Goal: Information Seeking & Learning: Learn about a topic

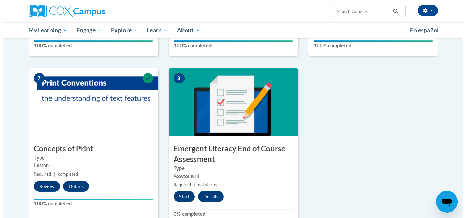
scroll to position [441, 0]
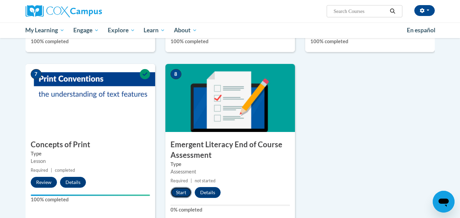
click at [181, 192] on button "Start" at bounding box center [180, 192] width 21 height 11
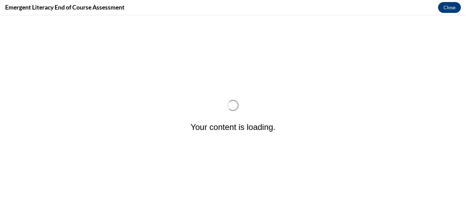
scroll to position [0, 0]
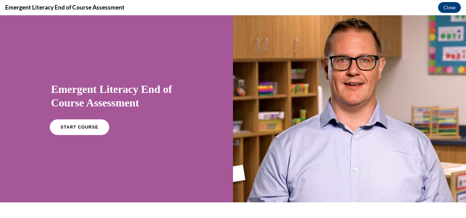
click at [75, 129] on span "START COURSE" at bounding box center [79, 127] width 38 height 5
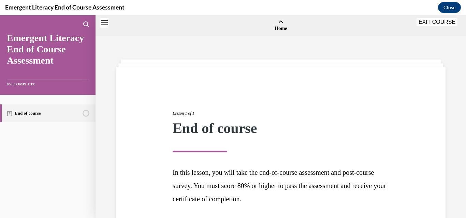
scroll to position [21, 0]
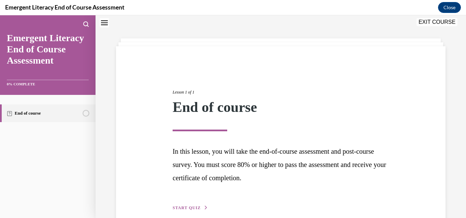
click at [173, 209] on span "START QUIZ" at bounding box center [186, 208] width 28 height 5
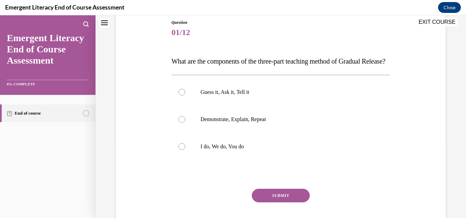
scroll to position [89, 0]
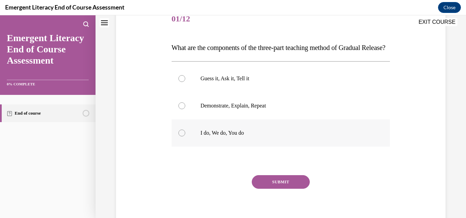
click at [180, 137] on div at bounding box center [181, 133] width 7 height 7
click at [180, 137] on input "I do, We do, You do" at bounding box center [181, 133] width 7 height 7
radio input "true"
click at [261, 189] on button "SUBMIT" at bounding box center [281, 183] width 58 height 14
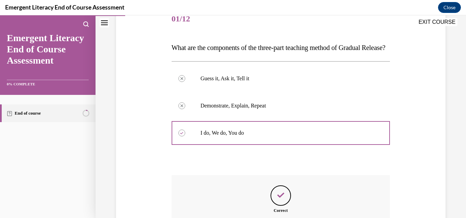
scroll to position [110, 0]
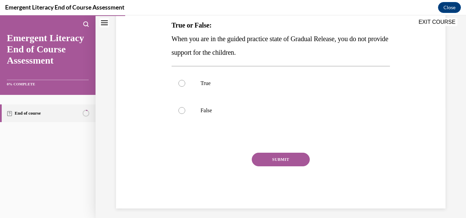
scroll to position [116, 0]
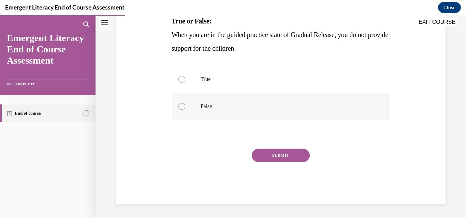
click at [180, 105] on div at bounding box center [181, 106] width 7 height 7
click at [180, 105] on input "False" at bounding box center [181, 106] width 7 height 7
radio input "true"
click at [180, 105] on div at bounding box center [181, 106] width 7 height 7
click at [180, 105] on input "False" at bounding box center [181, 106] width 7 height 7
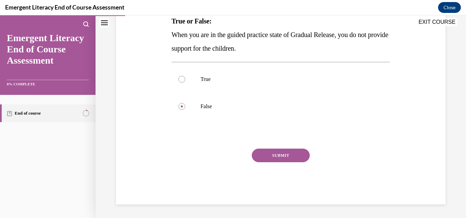
click at [266, 153] on button "SUBMIT" at bounding box center [281, 156] width 58 height 14
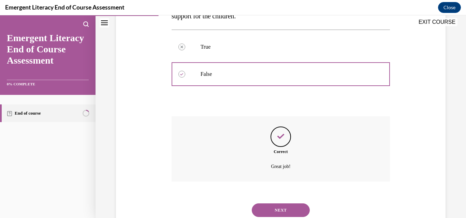
scroll to position [171, 0]
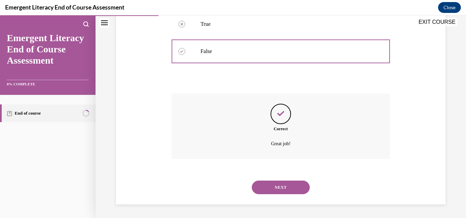
click at [272, 191] on button "NEXT" at bounding box center [281, 188] width 58 height 14
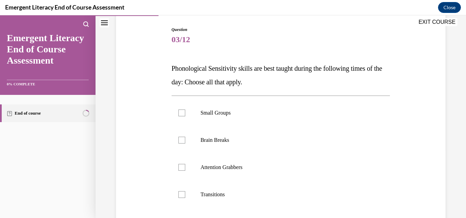
scroll to position [82, 0]
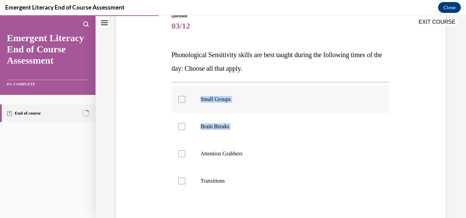
drag, startPoint x: 196, startPoint y: 162, endPoint x: 179, endPoint y: 99, distance: 64.8
click at [179, 99] on ul "Small Groups Brain Breaks Attention Grabbers Transitions" at bounding box center [280, 140] width 218 height 109
click at [181, 98] on div at bounding box center [181, 99] width 7 height 7
click at [181, 98] on input "Small Groups" at bounding box center [181, 99] width 7 height 7
checkbox input "true"
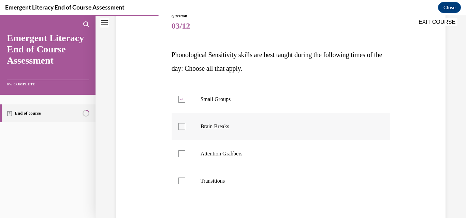
click at [182, 127] on div at bounding box center [181, 126] width 7 height 7
click at [182, 127] on input "Brain Breaks" at bounding box center [181, 126] width 7 height 7
checkbox input "true"
click at [179, 153] on div at bounding box center [181, 154] width 7 height 7
click at [179, 153] on input "Attention Grabbers" at bounding box center [181, 154] width 7 height 7
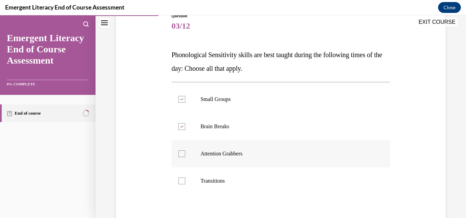
checkbox input "true"
click at [180, 181] on div at bounding box center [181, 181] width 7 height 7
click at [180, 181] on input "Transitions" at bounding box center [181, 181] width 7 height 7
checkbox input "true"
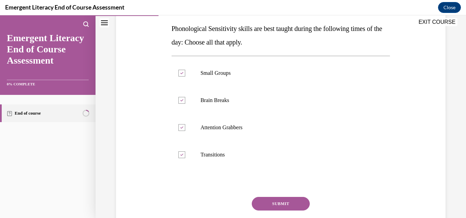
scroll to position [109, 0]
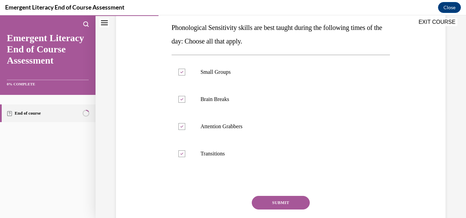
click at [286, 200] on button "SUBMIT" at bounding box center [281, 203] width 58 height 14
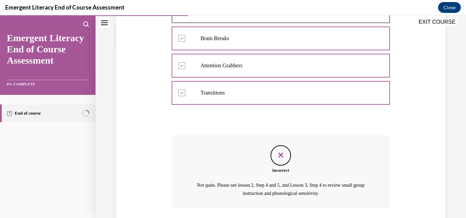
scroll to position [220, 0]
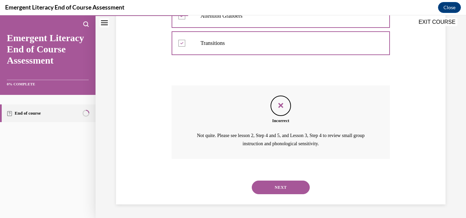
click at [276, 185] on button "NEXT" at bounding box center [281, 188] width 58 height 14
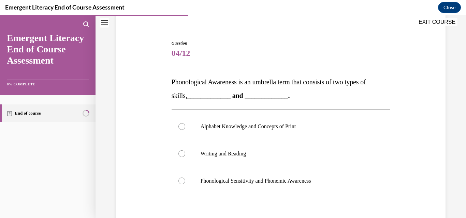
scroll to position [68, 0]
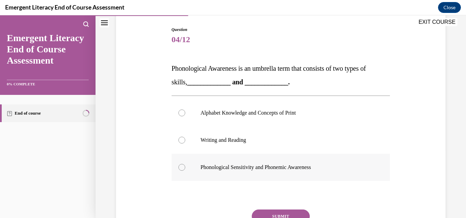
click at [180, 168] on div at bounding box center [181, 167] width 7 height 7
click at [180, 168] on input "Phonological Sensitivity and Phonemic Awareness" at bounding box center [181, 167] width 7 height 7
radio input "true"
click at [291, 212] on button "SUBMIT" at bounding box center [281, 217] width 58 height 14
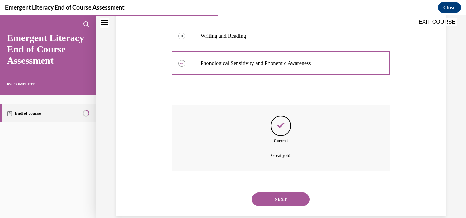
scroll to position [184, 0]
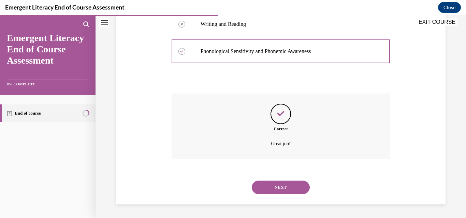
click at [281, 185] on button "NEXT" at bounding box center [281, 188] width 58 height 14
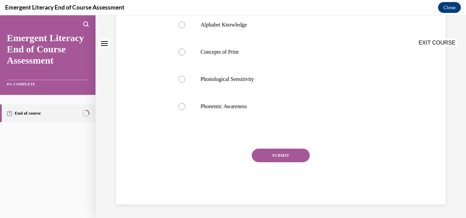
scroll to position [0, 0]
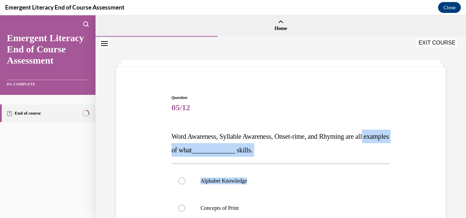
drag, startPoint x: 281, startPoint y: 185, endPoint x: 463, endPoint y: 125, distance: 192.0
click at [459, 125] on div "Home Question 04/12 Phonological Awareness is an umbrella term that consists of…" at bounding box center [280, 116] width 370 height 203
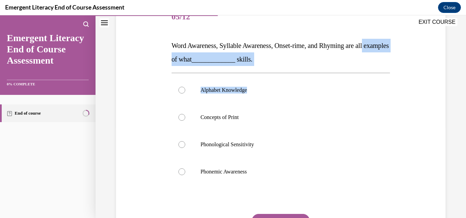
scroll to position [105, 0]
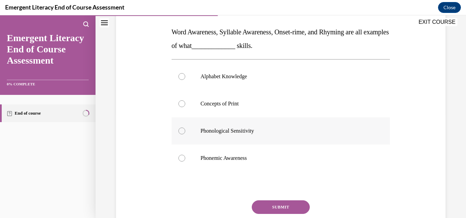
click at [179, 131] on div at bounding box center [181, 131] width 7 height 7
click at [179, 131] on input "Phonological Sensitivity" at bounding box center [181, 131] width 7 height 7
radio input "true"
click at [271, 205] on button "SUBMIT" at bounding box center [281, 208] width 58 height 14
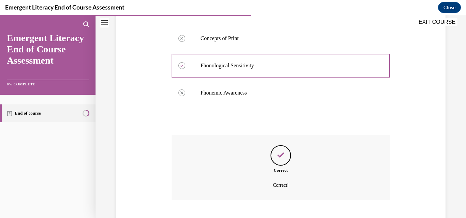
scroll to position [212, 0]
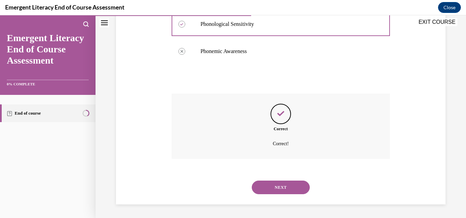
click at [287, 186] on button "NEXT" at bounding box center [281, 188] width 58 height 14
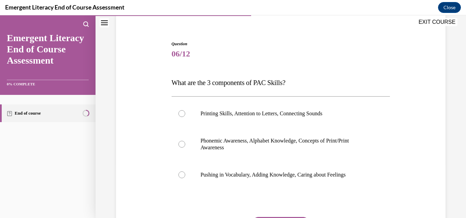
scroll to position [55, 0]
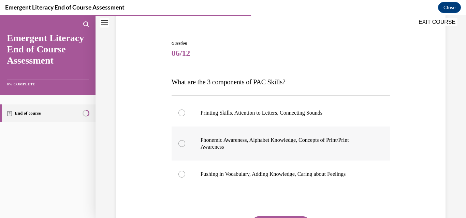
click at [180, 144] on div at bounding box center [181, 143] width 7 height 7
click at [180, 144] on input "Phonemic Awareness, Alphabet Knowledge, Concepts of Print/Print Awareness" at bounding box center [181, 143] width 7 height 7
radio input "true"
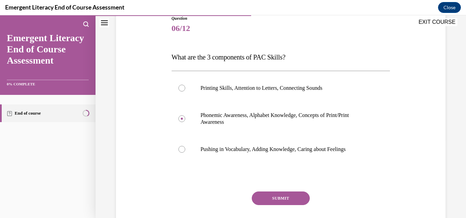
scroll to position [82, 0]
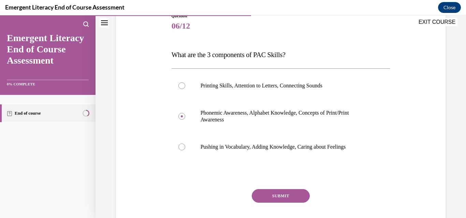
click at [297, 194] on button "SUBMIT" at bounding box center [281, 197] width 58 height 14
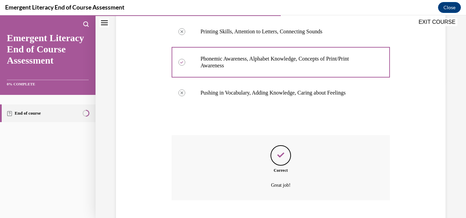
scroll to position [178, 0]
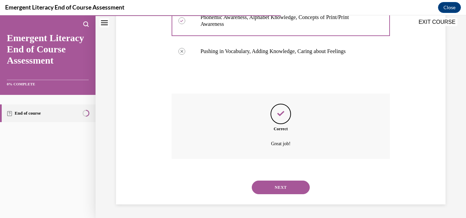
click at [275, 186] on button "NEXT" at bounding box center [281, 188] width 58 height 14
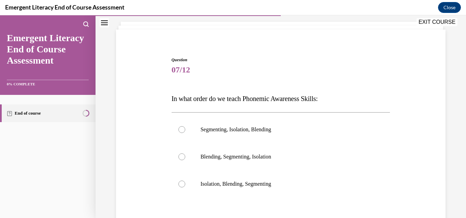
scroll to position [41, 0]
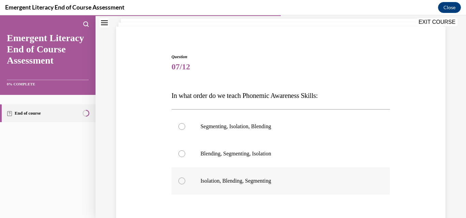
click at [180, 181] on div at bounding box center [181, 181] width 7 height 7
click at [180, 181] on input "Isolation, Blending, Segmenting" at bounding box center [181, 181] width 7 height 7
radio input "true"
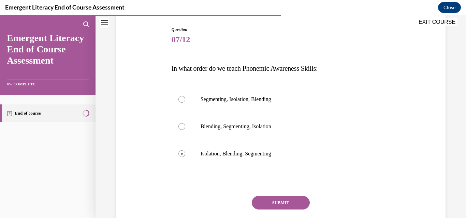
scroll to position [82, 0]
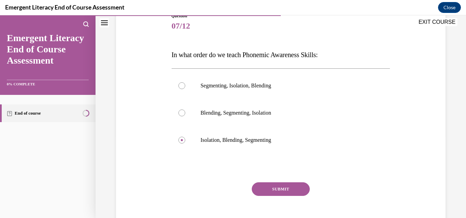
click at [269, 185] on button "SUBMIT" at bounding box center [281, 190] width 58 height 14
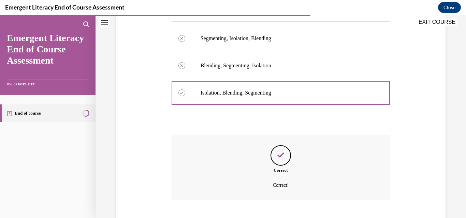
scroll to position [171, 0]
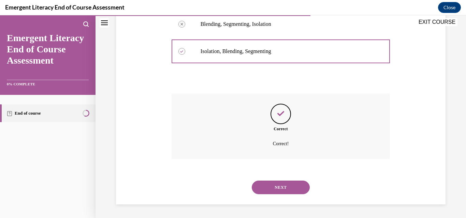
click at [329, 185] on div "NEXT" at bounding box center [280, 187] width 218 height 27
click at [280, 183] on button "NEXT" at bounding box center [281, 188] width 58 height 14
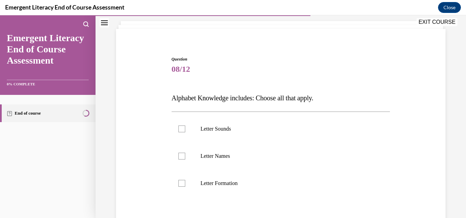
scroll to position [41, 0]
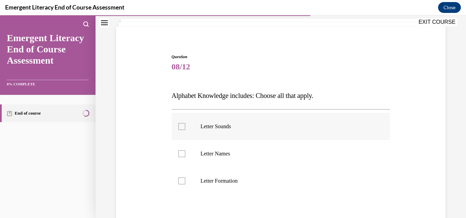
click at [180, 127] on div at bounding box center [181, 126] width 7 height 7
click at [180, 127] on input "Letter Sounds" at bounding box center [181, 126] width 7 height 7
checkbox input "true"
click at [181, 153] on div at bounding box center [181, 154] width 7 height 7
click at [181, 153] on input "Letter Names" at bounding box center [181, 154] width 7 height 7
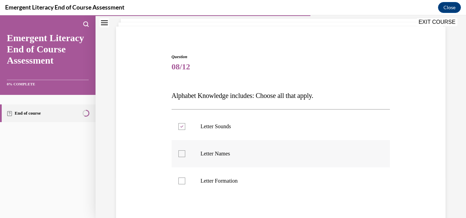
checkbox input "true"
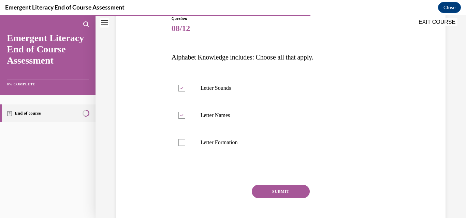
scroll to position [82, 0]
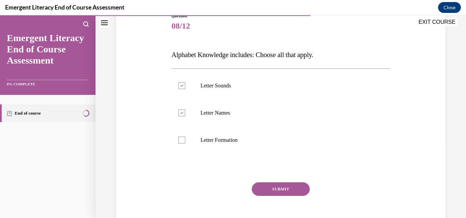
click at [274, 184] on button "SUBMIT" at bounding box center [281, 190] width 58 height 14
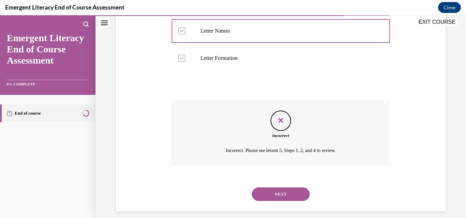
scroll to position [171, 0]
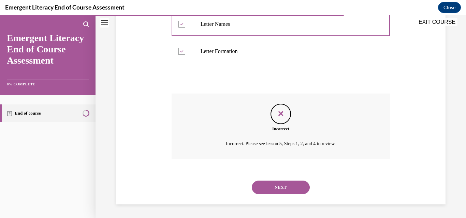
click at [289, 190] on button "NEXT" at bounding box center [281, 188] width 58 height 14
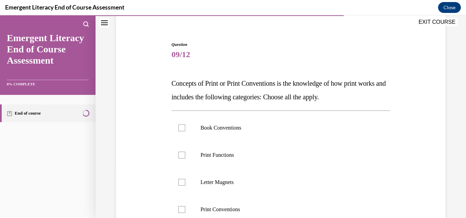
scroll to position [55, 0]
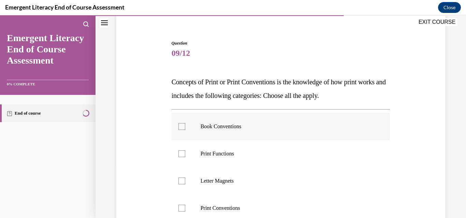
click at [182, 127] on div at bounding box center [181, 126] width 7 height 7
click at [182, 127] on input "Book Conventions" at bounding box center [181, 126] width 7 height 7
checkbox input "true"
click at [178, 152] on div at bounding box center [181, 154] width 7 height 7
click at [178, 152] on input "Print Functions" at bounding box center [181, 154] width 7 height 7
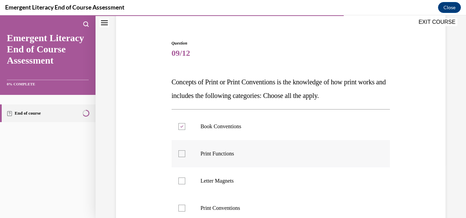
checkbox input "true"
click at [180, 210] on div at bounding box center [181, 208] width 7 height 7
click at [180, 210] on input "Print Conventions" at bounding box center [181, 208] width 7 height 7
checkbox input "true"
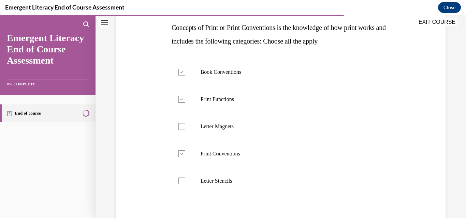
scroll to position [123, 0]
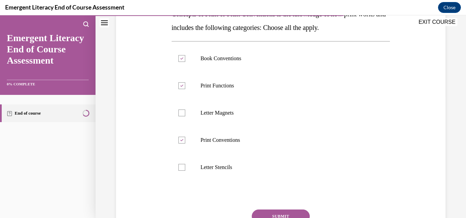
click at [295, 211] on button "SUBMIT" at bounding box center [281, 217] width 58 height 14
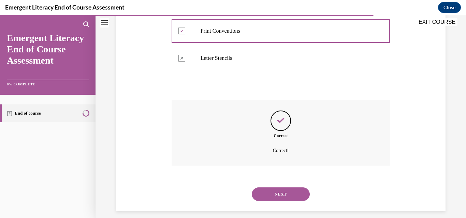
scroll to position [239, 0]
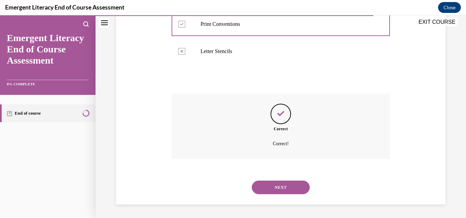
click at [281, 185] on button "NEXT" at bounding box center [281, 188] width 58 height 14
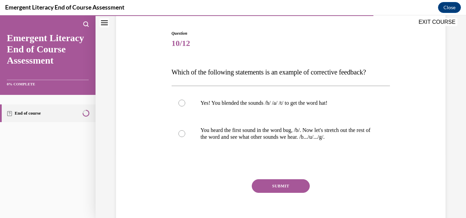
scroll to position [68, 0]
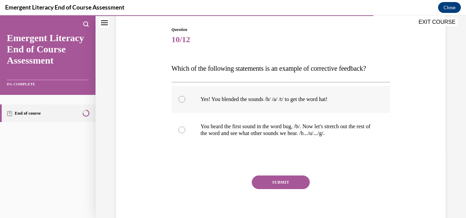
click at [180, 100] on div at bounding box center [181, 99] width 7 height 7
click at [180, 100] on input "Yes! You blended the sounds /h/ /a/ /t/ to get the word hat!" at bounding box center [181, 99] width 7 height 7
radio input "true"
click at [278, 180] on button "SUBMIT" at bounding box center [281, 183] width 58 height 14
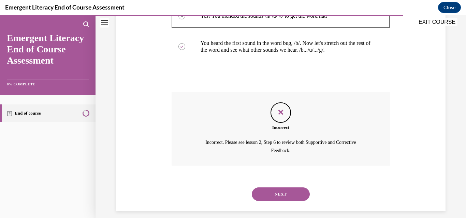
scroll to position [159, 0]
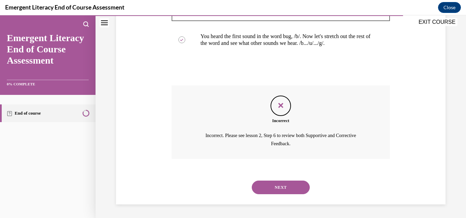
click at [278, 186] on button "NEXT" at bounding box center [281, 188] width 58 height 14
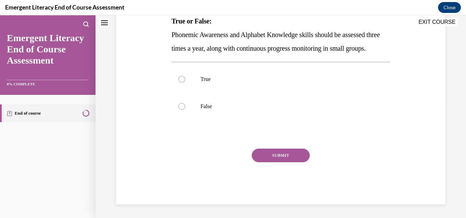
scroll to position [0, 0]
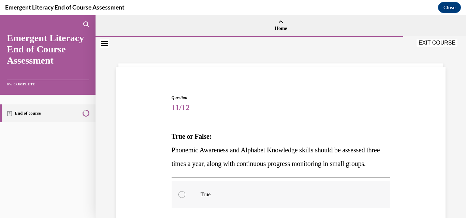
click at [181, 198] on div at bounding box center [181, 195] width 7 height 7
click at [181, 198] on input "True" at bounding box center [181, 195] width 7 height 7
radio input "true"
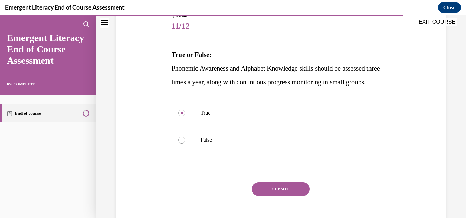
scroll to position [95, 0]
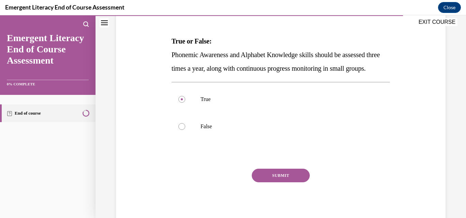
click at [274, 183] on button "SUBMIT" at bounding box center [281, 176] width 58 height 14
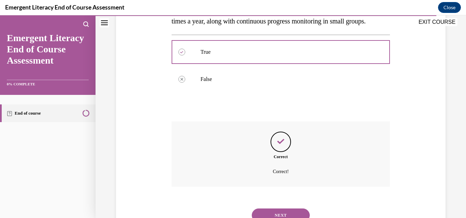
scroll to position [184, 0]
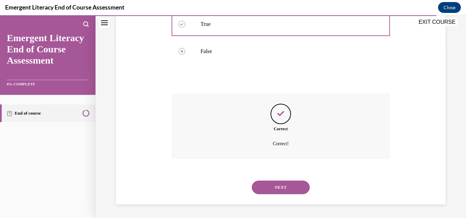
click at [274, 185] on button "NEXT" at bounding box center [281, 188] width 58 height 14
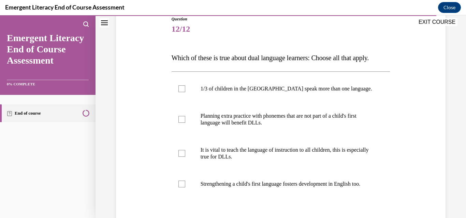
scroll to position [82, 0]
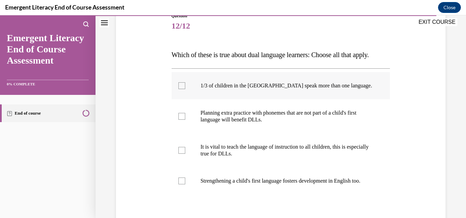
click at [181, 89] on div at bounding box center [181, 85] width 7 height 7
click at [181, 89] on input "1/3 of children in the US speak more than one language." at bounding box center [181, 85] width 7 height 7
checkbox input "true"
click at [182, 185] on div at bounding box center [181, 181] width 7 height 7
click at [182, 185] on input "Strengthening a child's first language fosters development in English too." at bounding box center [181, 181] width 7 height 7
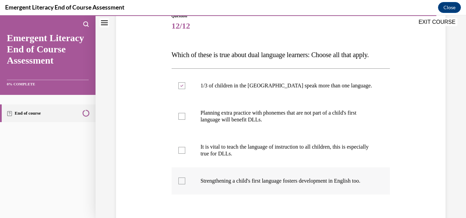
checkbox input "true"
click at [183, 120] on div at bounding box center [181, 116] width 7 height 7
click at [183, 120] on input "Planning extra practice with phonemes that are not part of a child's first lang…" at bounding box center [181, 116] width 7 height 7
checkbox input "true"
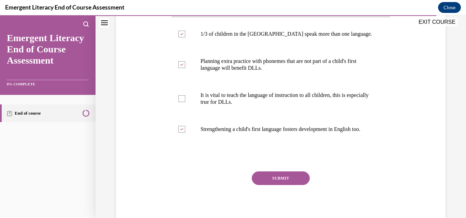
scroll to position [136, 0]
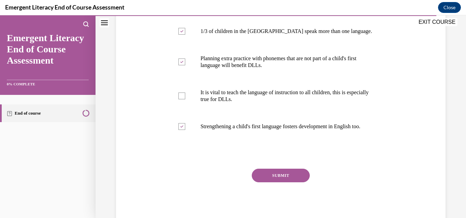
click at [289, 183] on button "SUBMIT" at bounding box center [281, 176] width 58 height 14
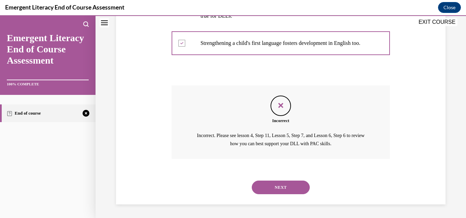
scroll to position [240, 0]
drag, startPoint x: 289, startPoint y: 192, endPoint x: 286, endPoint y: 185, distance: 8.0
click at [286, 185] on button "NEXT" at bounding box center [281, 188] width 58 height 14
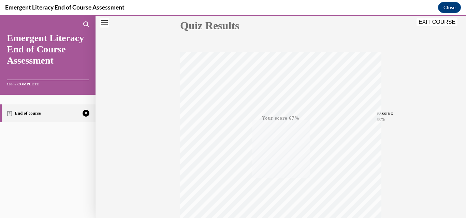
scroll to position [146, 0]
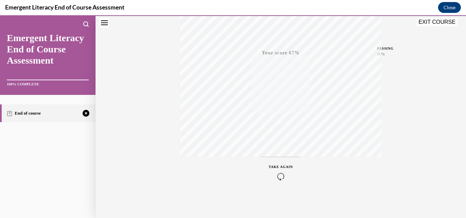
click at [279, 166] on span "TAKE AGAIN" at bounding box center [281, 167] width 24 height 4
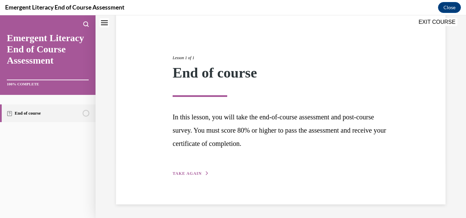
scroll to position [56, 0]
click at [185, 173] on span "TAKE AGAIN" at bounding box center [186, 173] width 29 height 5
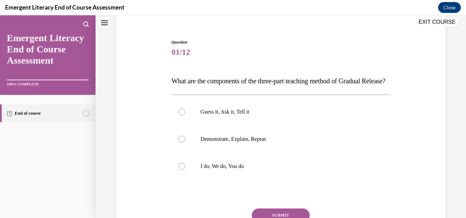
scroll to position [21, 0]
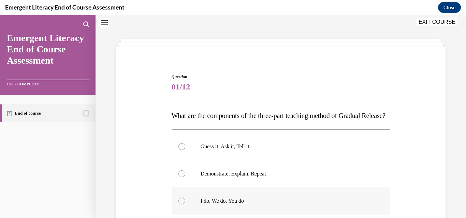
click at [179, 205] on div at bounding box center [181, 201] width 7 height 7
click at [179, 205] on input "I do, We do, You do" at bounding box center [181, 201] width 7 height 7
radio input "true"
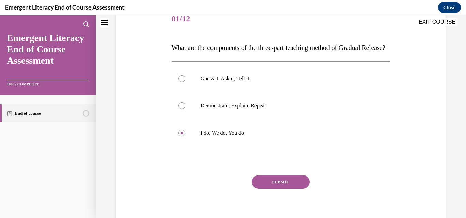
scroll to position [103, 0]
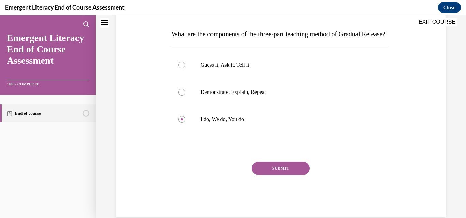
click at [277, 176] on button "SUBMIT" at bounding box center [281, 169] width 58 height 14
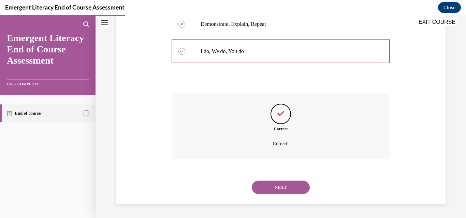
scroll to position [184, 0]
click at [277, 182] on button "NEXT" at bounding box center [281, 188] width 58 height 14
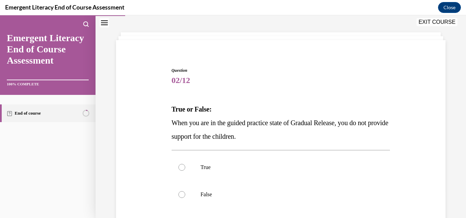
scroll to position [41, 0]
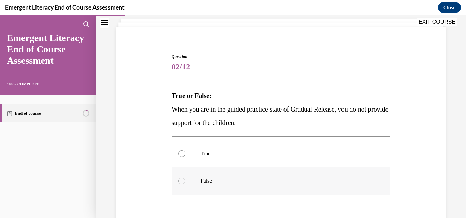
click at [180, 179] on div at bounding box center [181, 181] width 7 height 7
click at [180, 179] on input "False" at bounding box center [181, 181] width 7 height 7
radio input "true"
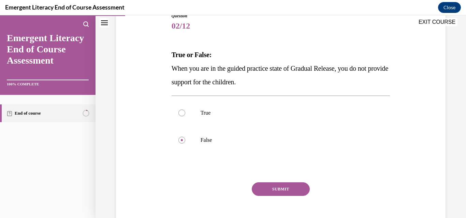
scroll to position [95, 0]
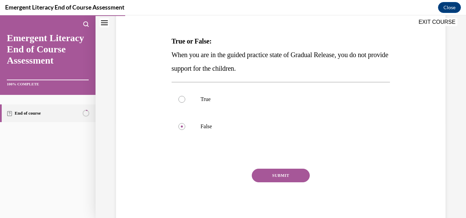
click at [272, 175] on button "SUBMIT" at bounding box center [281, 176] width 58 height 14
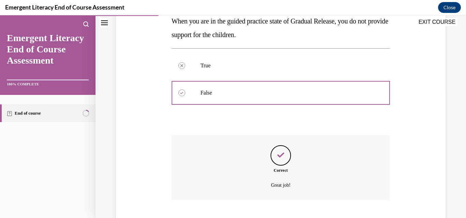
scroll to position [171, 0]
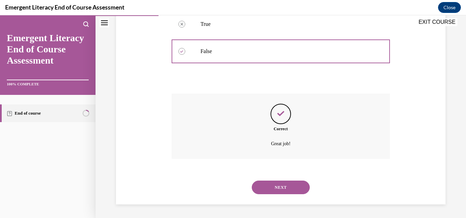
click at [280, 183] on button "NEXT" at bounding box center [281, 188] width 58 height 14
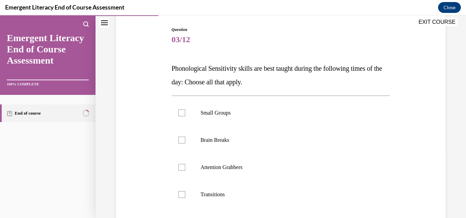
scroll to position [82, 0]
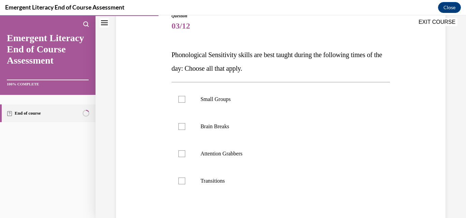
click at [162, 99] on div "Question 03/12 Phonological Sensitivity skills are best taught during the follo…" at bounding box center [280, 136] width 333 height 287
click at [182, 99] on div at bounding box center [181, 99] width 7 height 7
click at [182, 99] on input "Small Groups" at bounding box center [181, 99] width 7 height 7
checkbox input "true"
click at [181, 127] on div at bounding box center [181, 126] width 7 height 7
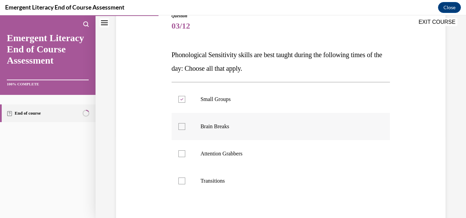
click at [181, 127] on input "Brain Breaks" at bounding box center [181, 126] width 7 height 7
checkbox input "true"
click at [181, 154] on div at bounding box center [181, 154] width 7 height 7
click at [181, 154] on input "Attention Grabbers" at bounding box center [181, 154] width 7 height 7
checkbox input "true"
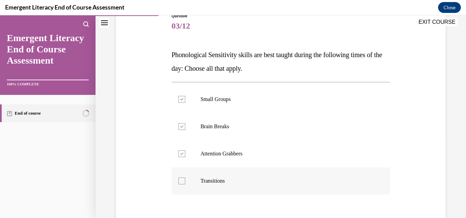
click at [179, 184] on div at bounding box center [181, 181] width 7 height 7
click at [179, 184] on input "Transitions" at bounding box center [181, 181] width 7 height 7
checkbox input "true"
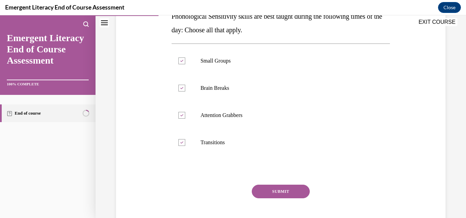
scroll to position [123, 0]
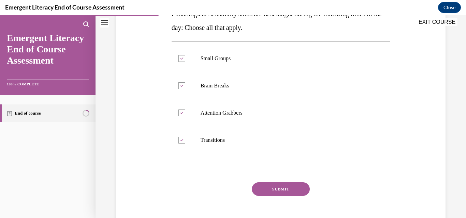
click at [274, 184] on button "SUBMIT" at bounding box center [281, 190] width 58 height 14
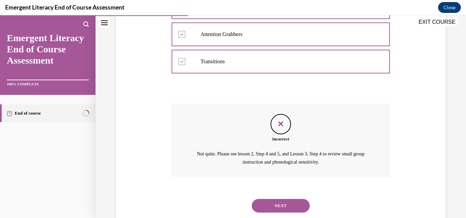
scroll to position [220, 0]
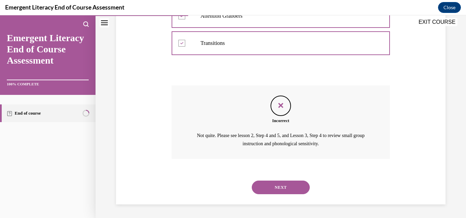
click at [274, 184] on button "NEXT" at bounding box center [281, 188] width 58 height 14
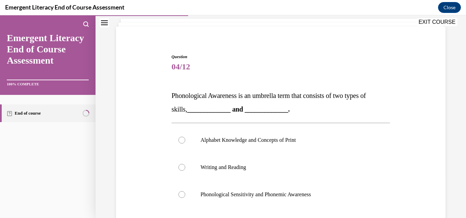
scroll to position [55, 0]
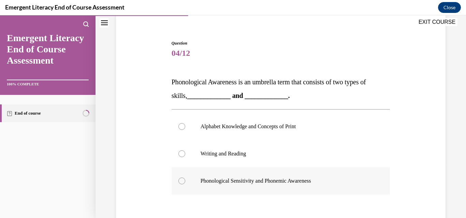
click at [182, 181] on div at bounding box center [181, 181] width 7 height 7
click at [182, 181] on input "Phonological Sensitivity and Phonemic Awareness" at bounding box center [181, 181] width 7 height 7
radio input "true"
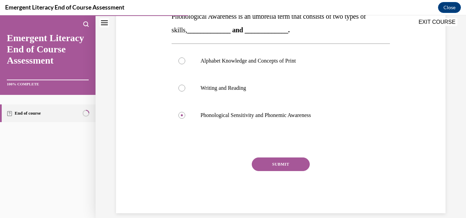
scroll to position [123, 0]
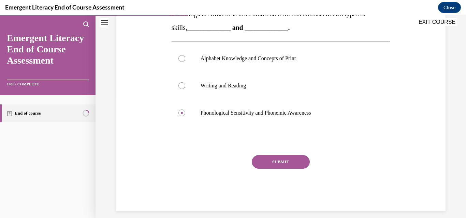
click at [274, 160] on button "SUBMIT" at bounding box center [281, 162] width 58 height 14
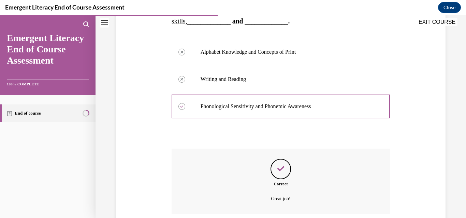
scroll to position [184, 0]
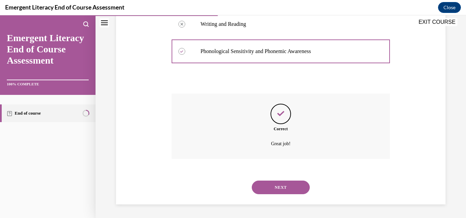
click at [278, 184] on button "NEXT" at bounding box center [281, 188] width 58 height 14
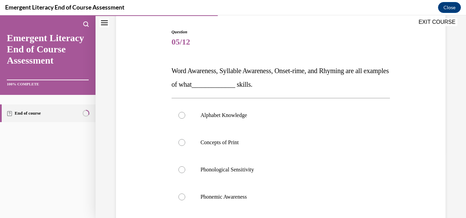
scroll to position [68, 0]
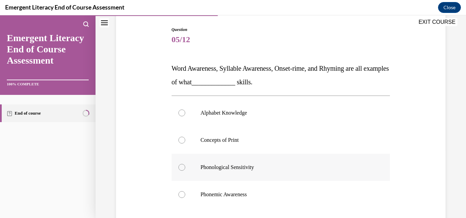
click at [181, 168] on div at bounding box center [181, 167] width 7 height 7
click at [181, 168] on input "Phonological Sensitivity" at bounding box center [181, 167] width 7 height 7
radio input "true"
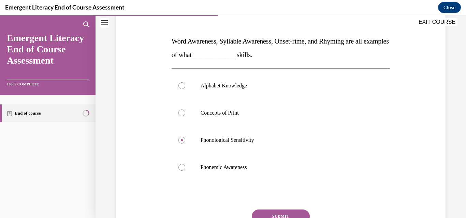
scroll to position [109, 0]
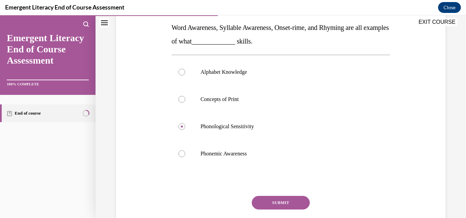
click at [280, 202] on button "SUBMIT" at bounding box center [281, 203] width 58 height 14
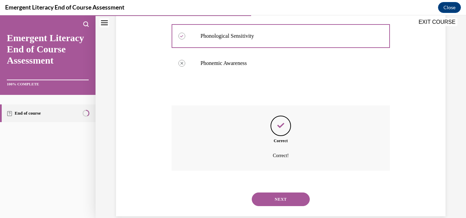
scroll to position [212, 0]
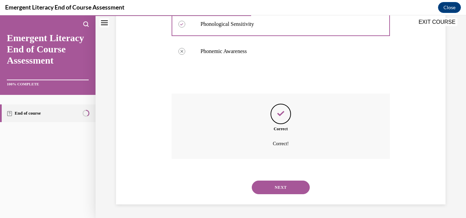
click at [275, 185] on button "NEXT" at bounding box center [281, 188] width 58 height 14
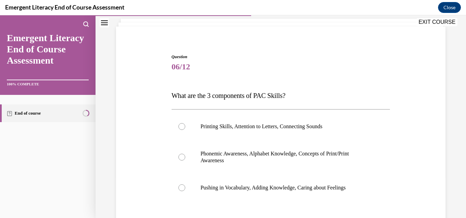
scroll to position [55, 0]
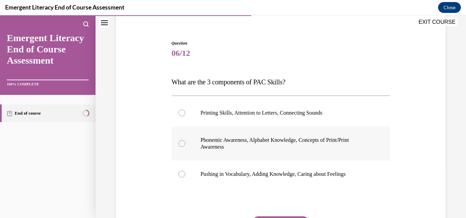
click at [181, 144] on div at bounding box center [181, 143] width 7 height 7
click at [181, 144] on input "Phonemic Awareness, Alphabet Knowledge, Concepts of Print/Print Awareness" at bounding box center [181, 143] width 7 height 7
radio input "true"
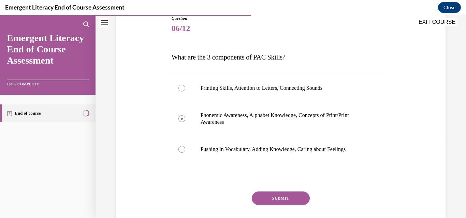
scroll to position [82, 0]
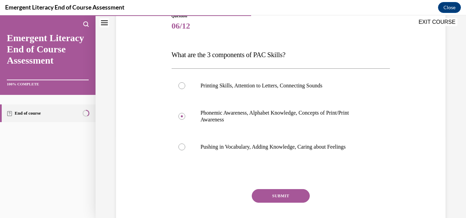
click at [282, 196] on button "SUBMIT" at bounding box center [281, 197] width 58 height 14
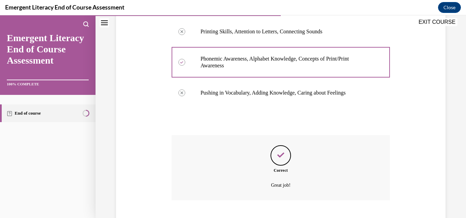
scroll to position [178, 0]
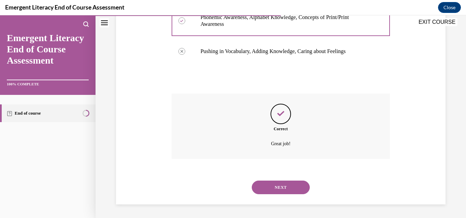
click at [279, 187] on button "NEXT" at bounding box center [281, 188] width 58 height 14
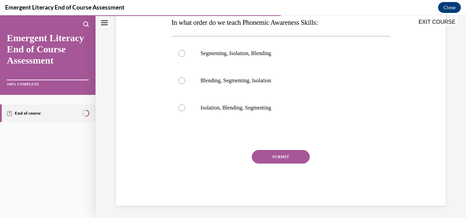
scroll to position [116, 0]
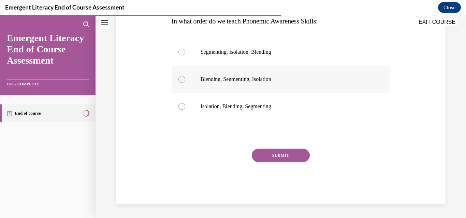
click at [181, 78] on div at bounding box center [181, 79] width 7 height 7
click at [181, 78] on input "Blending, Segmenting, Isolation" at bounding box center [181, 79] width 7 height 7
radio input "true"
click at [270, 152] on button "SUBMIT" at bounding box center [281, 156] width 58 height 14
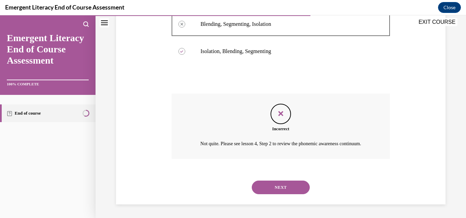
scroll to position [179, 0]
click at [281, 185] on button "NEXT" at bounding box center [281, 188] width 58 height 14
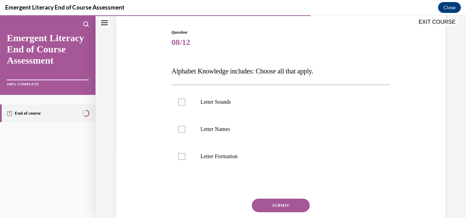
scroll to position [68, 0]
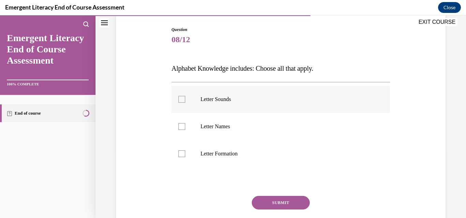
click at [180, 101] on div at bounding box center [181, 99] width 7 height 7
click at [180, 101] on input "Letter Sounds" at bounding box center [181, 99] width 7 height 7
checkbox input "true"
click at [181, 126] on div at bounding box center [181, 126] width 7 height 7
click at [181, 126] on input "Letter Names" at bounding box center [181, 126] width 7 height 7
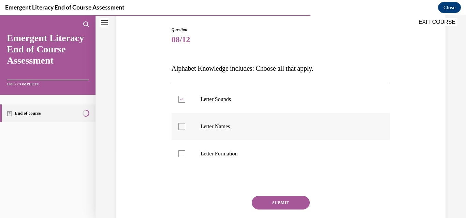
checkbox input "true"
click at [180, 153] on div at bounding box center [181, 154] width 7 height 7
click at [180, 153] on input "Letter Formation" at bounding box center [181, 154] width 7 height 7
checkbox input "true"
click at [267, 203] on button "SUBMIT" at bounding box center [281, 203] width 58 height 14
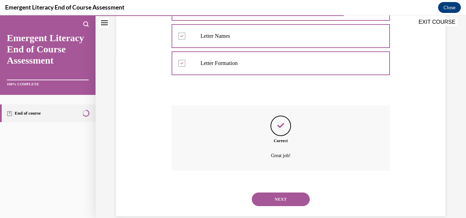
scroll to position [171, 0]
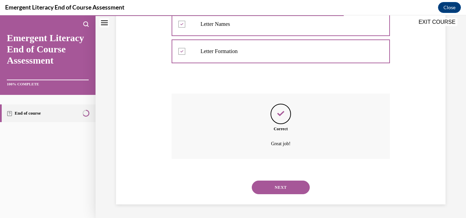
click at [271, 189] on button "NEXT" at bounding box center [281, 188] width 58 height 14
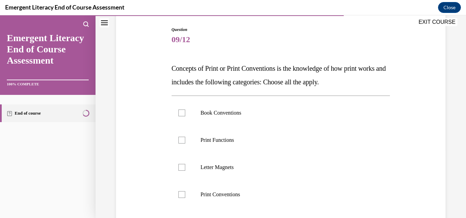
scroll to position [82, 0]
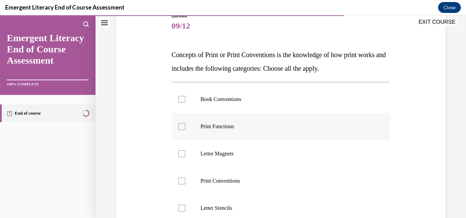
click at [180, 126] on div at bounding box center [181, 126] width 7 height 7
click at [180, 126] on input "Print Functions" at bounding box center [181, 126] width 7 height 7
checkbox input "true"
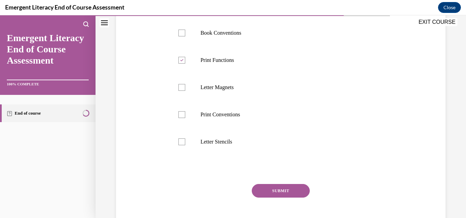
scroll to position [150, 0]
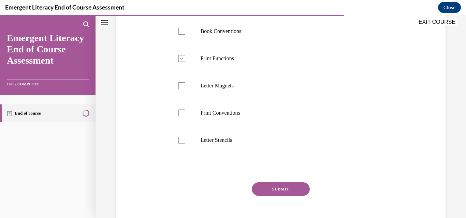
click at [273, 184] on button "SUBMIT" at bounding box center [281, 190] width 58 height 14
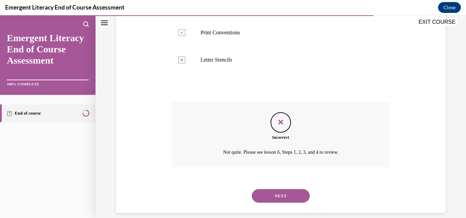
scroll to position [239, 0]
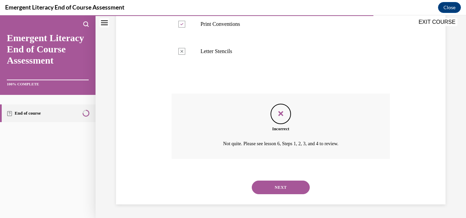
click at [277, 186] on button "NEXT" at bounding box center [281, 188] width 58 height 14
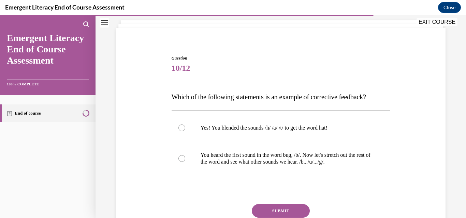
scroll to position [41, 0]
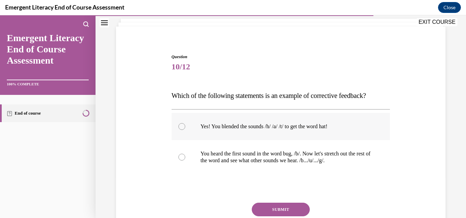
click at [181, 128] on div at bounding box center [181, 126] width 7 height 7
click at [181, 128] on input "Yes! You blended the sounds /h/ /a/ /t/ to get the word hat!" at bounding box center [181, 126] width 7 height 7
radio input "true"
click at [269, 208] on button "SUBMIT" at bounding box center [281, 210] width 58 height 14
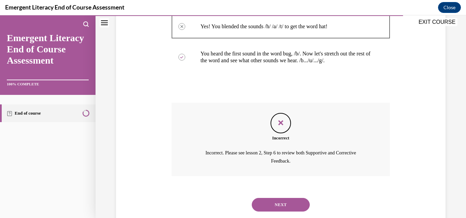
scroll to position [159, 0]
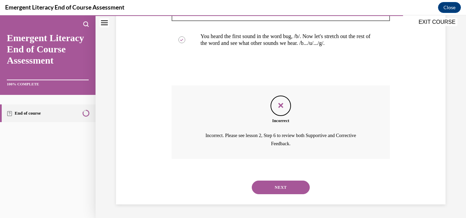
click at [271, 187] on button "NEXT" at bounding box center [281, 188] width 58 height 14
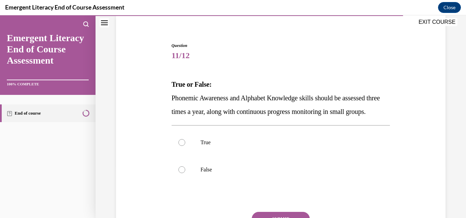
scroll to position [55, 0]
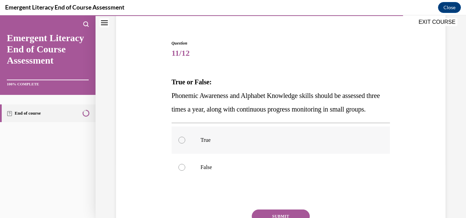
click at [181, 144] on div at bounding box center [181, 140] width 7 height 7
click at [181, 144] on input "True" at bounding box center [181, 140] width 7 height 7
radio input "true"
click at [454, 171] on div "Question 11/12 True or False: Phonemic Awareness and Alphabet Knowledge skills …" at bounding box center [280, 130] width 370 height 297
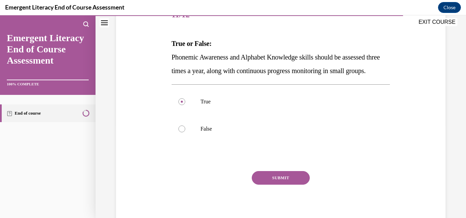
scroll to position [95, 0]
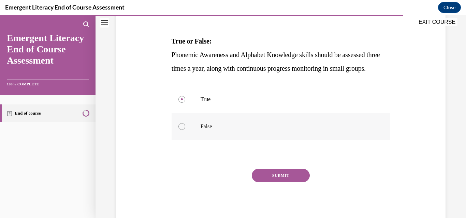
click at [180, 130] on div at bounding box center [181, 126] width 7 height 7
click at [180, 130] on input "False" at bounding box center [181, 126] width 7 height 7
radio input "true"
click at [284, 183] on button "SUBMIT" at bounding box center [281, 176] width 58 height 14
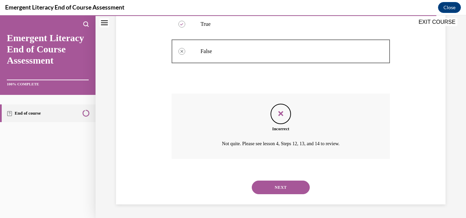
scroll to position [184, 0]
click at [276, 190] on button "NEXT" at bounding box center [281, 188] width 58 height 14
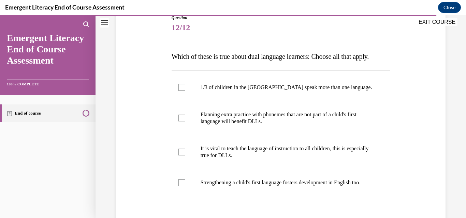
scroll to position [82, 0]
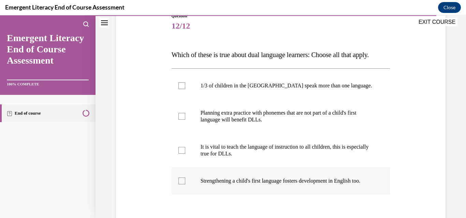
click at [180, 185] on div at bounding box center [181, 181] width 7 height 7
click at [180, 185] on input "Strengthening a child's first language fosters development in English too." at bounding box center [181, 181] width 7 height 7
checkbox input "true"
click at [182, 120] on div at bounding box center [181, 116] width 7 height 7
click at [182, 120] on input "Planning extra practice with phonemes that are not part of a child's first lang…" at bounding box center [181, 116] width 7 height 7
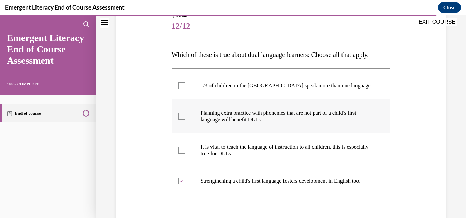
checkbox input "true"
click at [181, 89] on div at bounding box center [181, 85] width 7 height 7
click at [181, 89] on input "1/3 of children in the US speak more than one language." at bounding box center [181, 85] width 7 height 7
checkbox input "true"
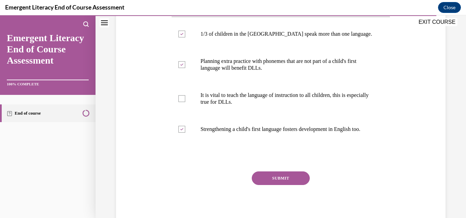
scroll to position [136, 0]
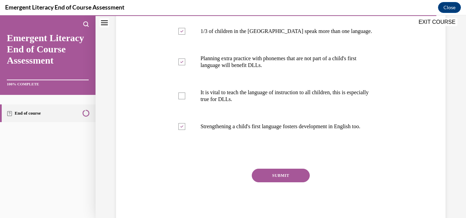
click at [287, 183] on button "SUBMIT" at bounding box center [281, 176] width 58 height 14
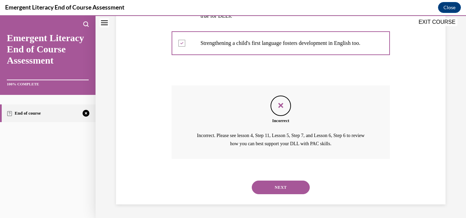
scroll to position [240, 0]
click at [270, 188] on button "NEXT" at bounding box center [281, 188] width 58 height 14
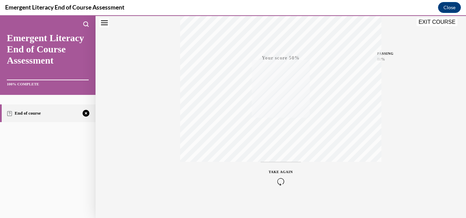
scroll to position [146, 0]
click at [275, 175] on icon "button" at bounding box center [281, 176] width 24 height 7
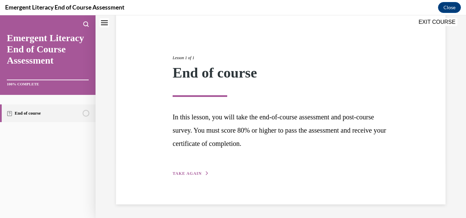
scroll to position [56, 0]
click at [275, 175] on div "Lesson 1 of 1 End of course In this lesson, you will take the end-of-course ass…" at bounding box center [280, 108] width 226 height 138
click at [182, 173] on span "TAKE AGAIN" at bounding box center [186, 173] width 29 height 5
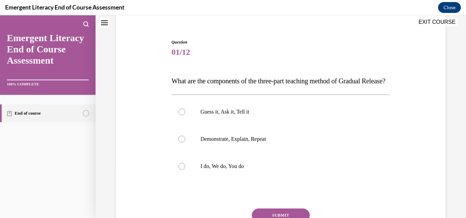
scroll to position [21, 0]
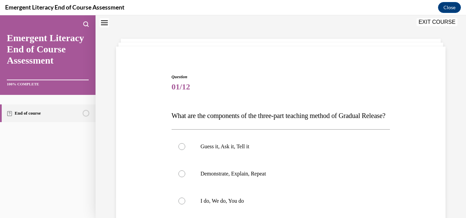
click at [182, 161] on label "Guess it, Ask it, Tell it" at bounding box center [280, 146] width 218 height 27
click at [182, 150] on input "Guess it, Ask it, Tell it" at bounding box center [181, 147] width 7 height 7
radio input "true"
click at [179, 205] on div at bounding box center [181, 201] width 7 height 7
click at [179, 205] on input "I do, We do, You do" at bounding box center [181, 201] width 7 height 7
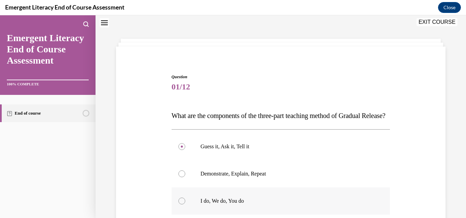
radio input "true"
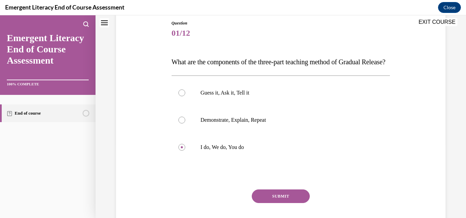
scroll to position [89, 0]
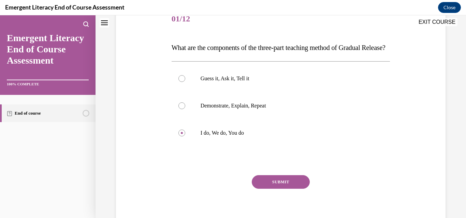
click at [278, 189] on button "SUBMIT" at bounding box center [281, 183] width 58 height 14
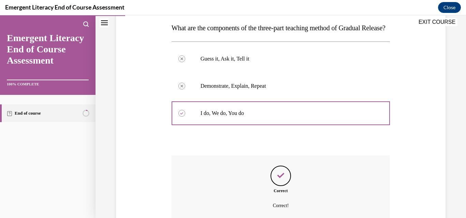
scroll to position [184, 0]
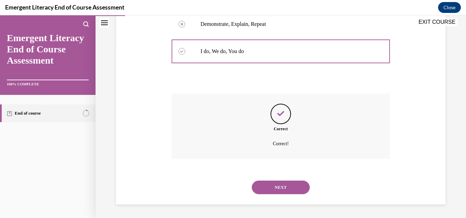
click at [278, 186] on button "NEXT" at bounding box center [281, 188] width 58 height 14
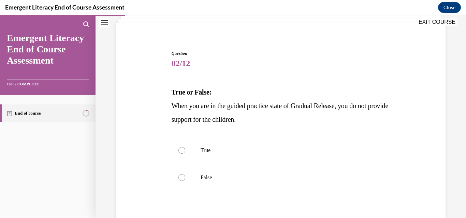
scroll to position [55, 0]
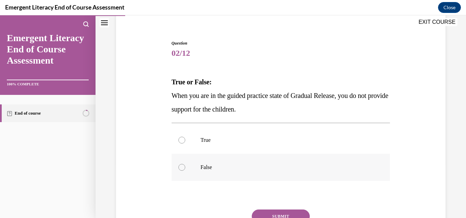
click at [180, 167] on div at bounding box center [181, 167] width 7 height 7
click at [180, 167] on input "False" at bounding box center [181, 167] width 7 height 7
radio input "true"
click at [265, 212] on button "SUBMIT" at bounding box center [281, 217] width 58 height 14
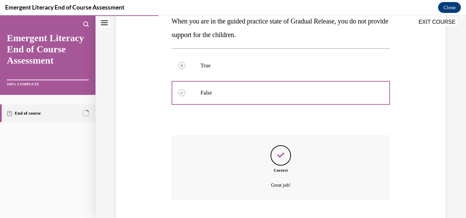
scroll to position [171, 0]
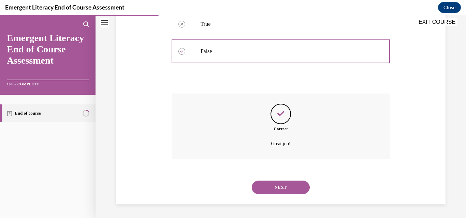
click at [284, 189] on button "NEXT" at bounding box center [281, 188] width 58 height 14
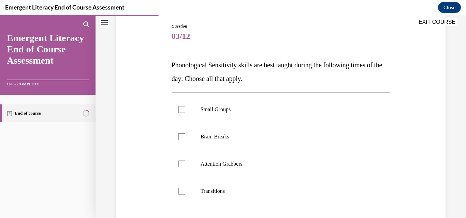
scroll to position [82, 0]
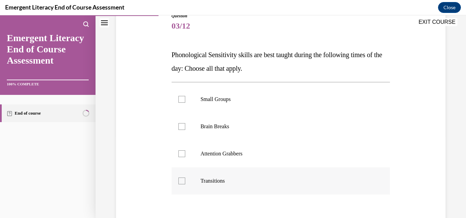
click at [180, 182] on div at bounding box center [181, 181] width 7 height 7
click at [180, 182] on input "Transitions" at bounding box center [181, 181] width 7 height 7
checkbox input "true"
click at [180, 154] on div at bounding box center [181, 154] width 7 height 7
click at [180, 154] on input "Attention Grabbers" at bounding box center [181, 154] width 7 height 7
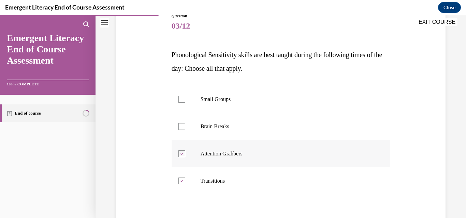
click at [180, 154] on icon at bounding box center [181, 154] width 3 height 2
click at [180, 154] on input "Attention Grabbers" at bounding box center [181, 154] width 7 height 7
click at [180, 154] on div at bounding box center [181, 154] width 7 height 7
click at [180, 154] on input "Attention Grabbers" at bounding box center [181, 154] width 7 height 7
checkbox input "true"
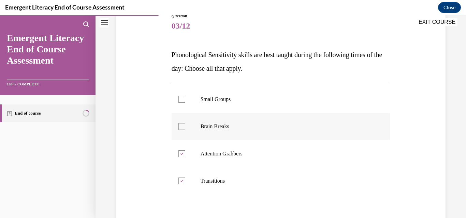
click at [181, 124] on div at bounding box center [181, 126] width 7 height 7
click at [181, 124] on input "Brain Breaks" at bounding box center [181, 126] width 7 height 7
checkbox input "true"
click at [181, 100] on div at bounding box center [181, 99] width 7 height 7
click at [181, 100] on input "Small Groups" at bounding box center [181, 99] width 7 height 7
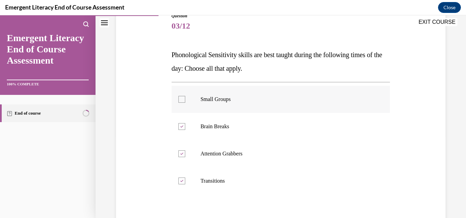
checkbox input "true"
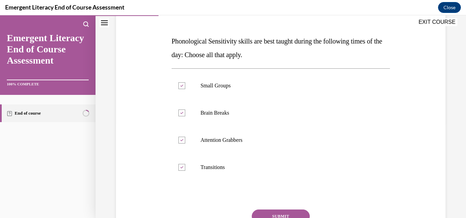
scroll to position [109, 0]
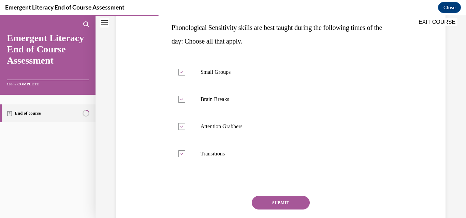
click at [280, 205] on button "SUBMIT" at bounding box center [281, 203] width 58 height 14
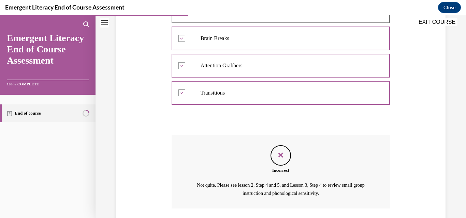
scroll to position [220, 0]
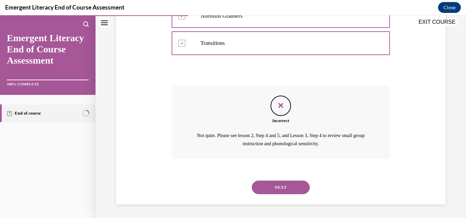
click at [280, 205] on div "Question 03/12 Phonological Sensitivity skills are best taught during the follo…" at bounding box center [280, 18] width 370 height 402
click at [273, 182] on button "NEXT" at bounding box center [281, 188] width 58 height 14
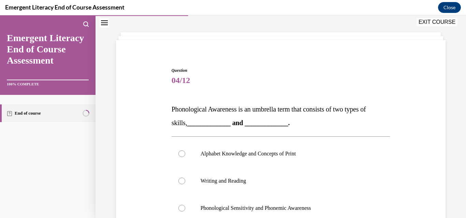
scroll to position [41, 0]
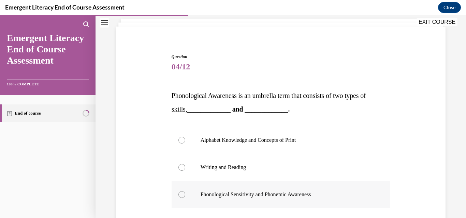
click at [179, 194] on div at bounding box center [181, 195] width 7 height 7
click at [179, 194] on input "Phonological Sensitivity and Phonemic Awareness" at bounding box center [181, 195] width 7 height 7
radio input "true"
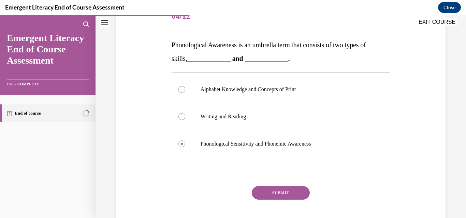
scroll to position [95, 0]
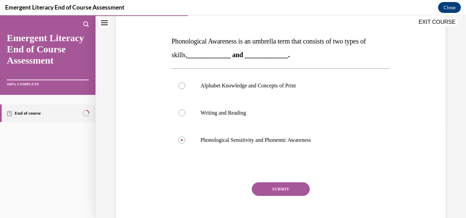
click at [279, 189] on button "SUBMIT" at bounding box center [281, 190] width 58 height 14
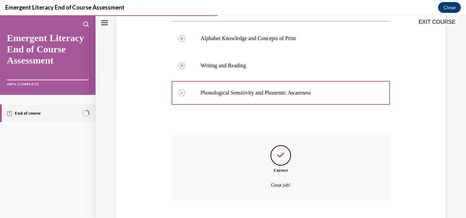
scroll to position [184, 0]
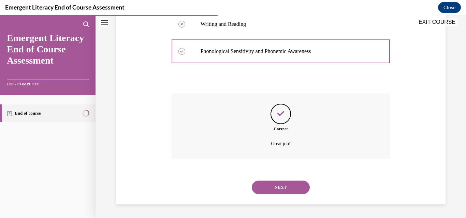
click at [279, 189] on button "NEXT" at bounding box center [281, 188] width 58 height 14
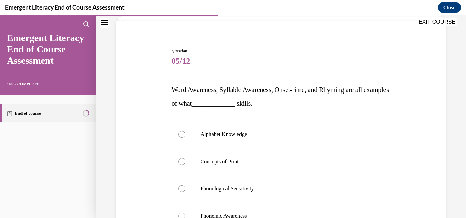
scroll to position [55, 0]
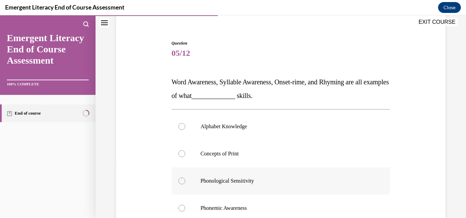
click at [180, 180] on div at bounding box center [181, 181] width 7 height 7
click at [180, 180] on input "Phonological Sensitivity" at bounding box center [181, 181] width 7 height 7
radio input "true"
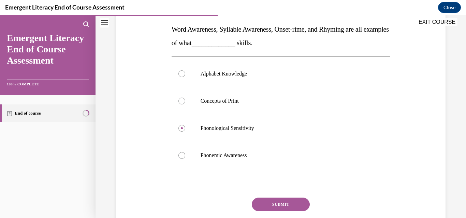
scroll to position [109, 0]
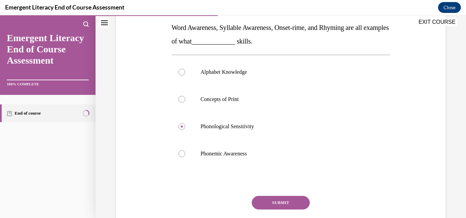
click at [278, 204] on button "SUBMIT" at bounding box center [281, 203] width 58 height 14
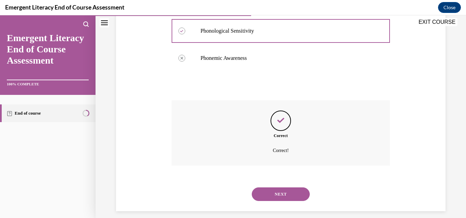
scroll to position [212, 0]
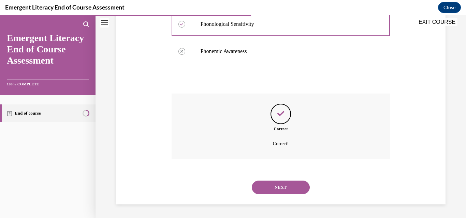
click at [276, 186] on button "NEXT" at bounding box center [281, 188] width 58 height 14
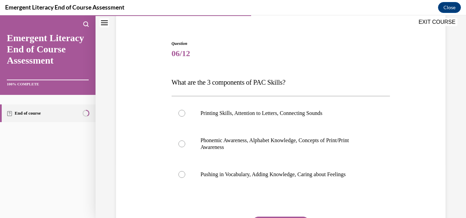
scroll to position [55, 0]
click at [181, 145] on div at bounding box center [181, 143] width 7 height 7
click at [181, 145] on input "Phonemic Awareness, Alphabet Knowledge, Concepts of Print/Print Awareness" at bounding box center [181, 143] width 7 height 7
radio input "true"
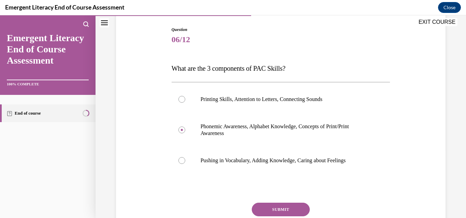
scroll to position [82, 0]
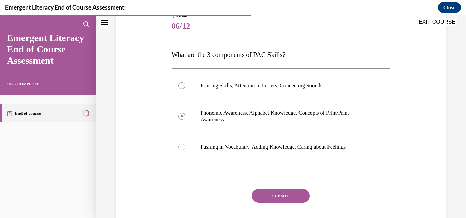
click at [282, 194] on button "SUBMIT" at bounding box center [281, 197] width 58 height 14
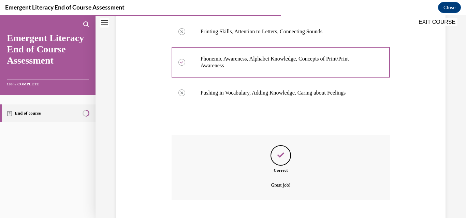
scroll to position [178, 0]
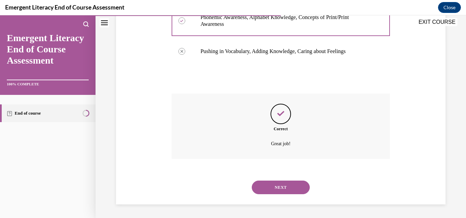
click at [271, 185] on button "NEXT" at bounding box center [281, 188] width 58 height 14
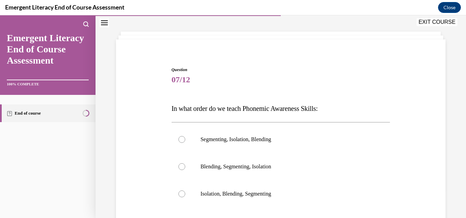
scroll to position [41, 0]
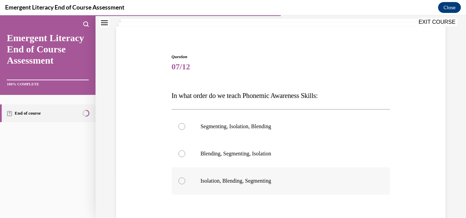
click at [179, 182] on div at bounding box center [181, 181] width 7 height 7
click at [179, 182] on input "Isolation, Blending, Segmenting" at bounding box center [181, 181] width 7 height 7
radio input "true"
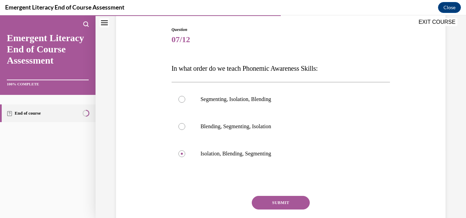
scroll to position [82, 0]
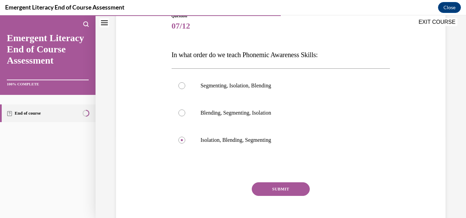
click at [281, 187] on button "SUBMIT" at bounding box center [281, 190] width 58 height 14
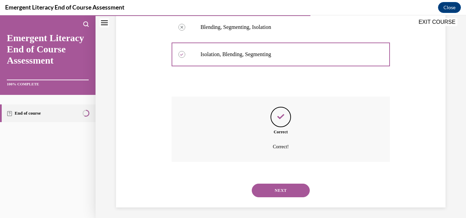
scroll to position [171, 0]
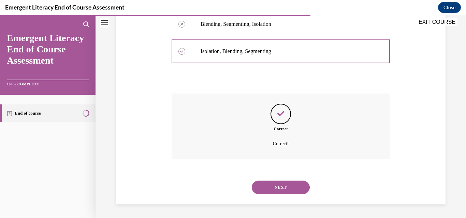
click at [279, 187] on button "NEXT" at bounding box center [281, 188] width 58 height 14
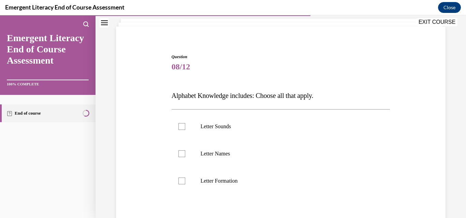
scroll to position [55, 0]
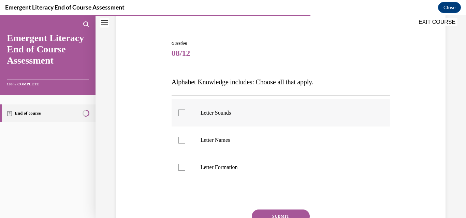
click at [181, 112] on div at bounding box center [181, 113] width 7 height 7
click at [181, 112] on input "Letter Sounds" at bounding box center [181, 113] width 7 height 7
checkbox input "true"
click at [181, 141] on div at bounding box center [181, 140] width 7 height 7
click at [181, 141] on input "Letter Names" at bounding box center [181, 140] width 7 height 7
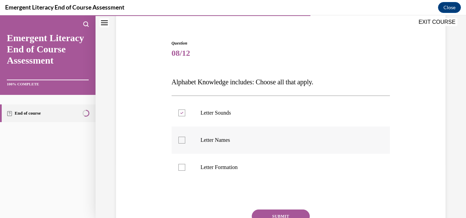
checkbox input "true"
click at [180, 169] on div at bounding box center [181, 167] width 7 height 7
click at [180, 169] on input "Letter Formation" at bounding box center [181, 167] width 7 height 7
checkbox input "true"
click at [265, 215] on button "SUBMIT" at bounding box center [281, 217] width 58 height 14
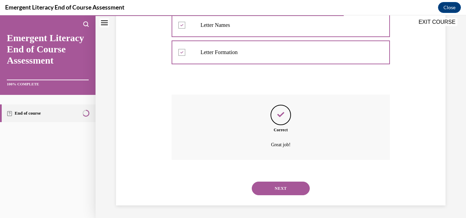
scroll to position [171, 0]
click at [277, 187] on button "NEXT" at bounding box center [281, 188] width 58 height 14
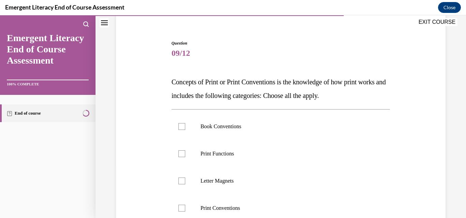
scroll to position [68, 0]
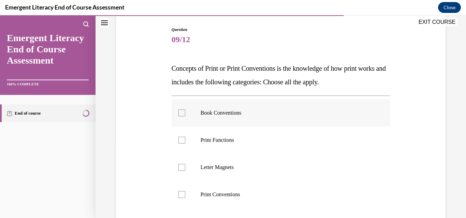
click at [182, 114] on div at bounding box center [181, 113] width 7 height 7
click at [182, 114] on input "Book Conventions" at bounding box center [181, 113] width 7 height 7
checkbox input "true"
click at [180, 140] on div at bounding box center [181, 140] width 7 height 7
click at [180, 140] on input "Print Functions" at bounding box center [181, 140] width 7 height 7
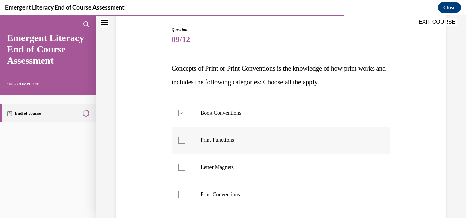
checkbox input "true"
click at [181, 194] on div at bounding box center [181, 195] width 7 height 7
click at [181, 194] on input "Print Conventions" at bounding box center [181, 195] width 7 height 7
checkbox input "true"
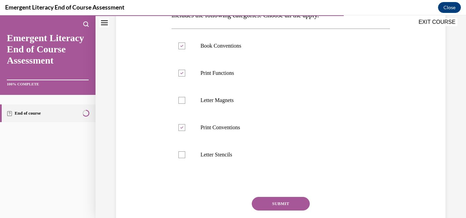
scroll to position [136, 0]
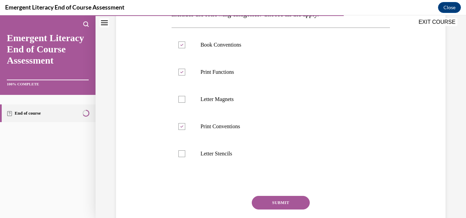
click at [283, 203] on button "SUBMIT" at bounding box center [281, 203] width 58 height 14
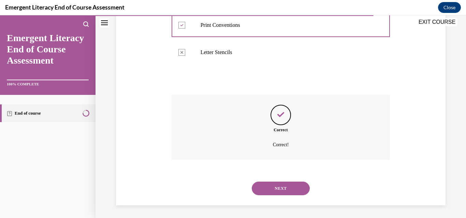
scroll to position [239, 0]
click at [275, 187] on button "NEXT" at bounding box center [281, 188] width 58 height 14
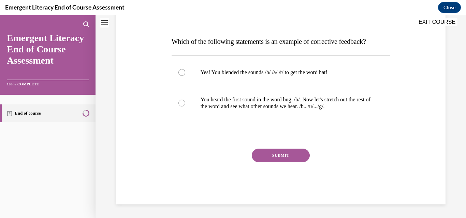
scroll to position [0, 0]
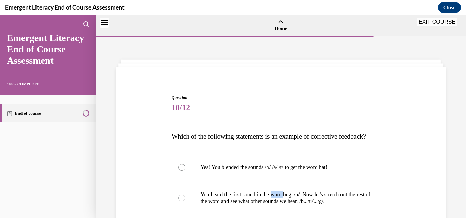
click at [275, 192] on p "You heard the first sound in the word bug, /b/. Now let's stretch out the rest …" at bounding box center [286, 199] width 172 height 14
click at [185, 195] on input "You heard the first sound in the word bug, /b/. Now let's stretch out the rest …" at bounding box center [181, 198] width 7 height 7
radio input "true"
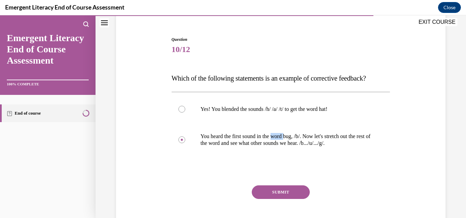
scroll to position [68, 0]
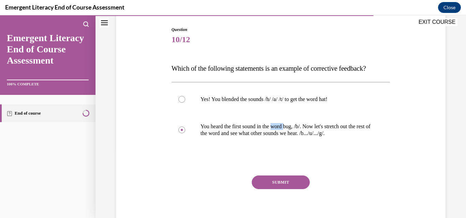
click at [278, 181] on button "SUBMIT" at bounding box center [281, 183] width 58 height 14
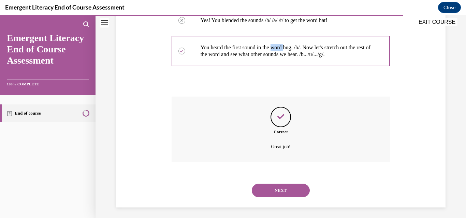
scroll to position [150, 0]
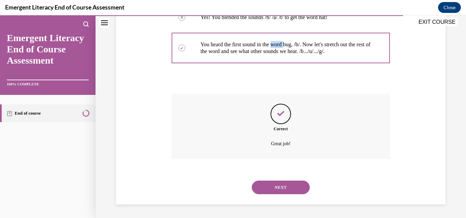
click at [276, 187] on button "NEXT" at bounding box center [281, 188] width 58 height 14
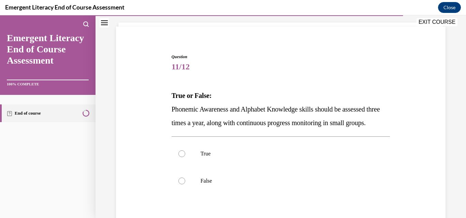
scroll to position [55, 0]
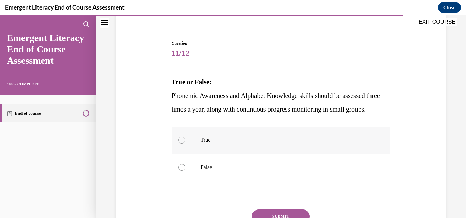
click at [181, 144] on div at bounding box center [181, 140] width 7 height 7
click at [181, 144] on input "True" at bounding box center [181, 140] width 7 height 7
radio input "true"
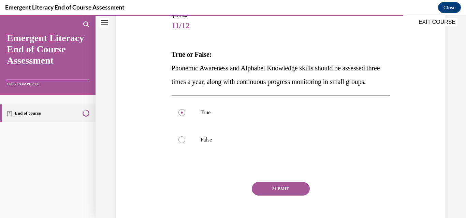
scroll to position [95, 0]
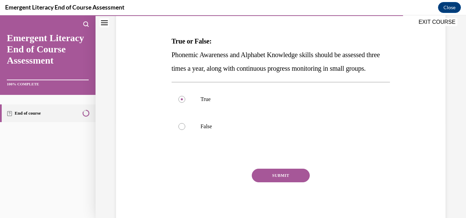
click at [288, 183] on button "SUBMIT" at bounding box center [281, 176] width 58 height 14
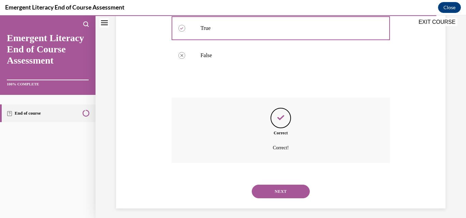
scroll to position [184, 0]
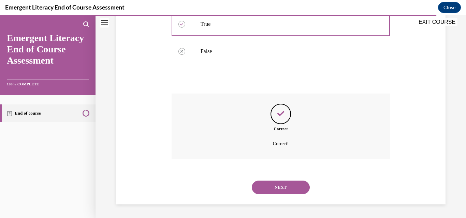
click at [283, 183] on button "NEXT" at bounding box center [281, 188] width 58 height 14
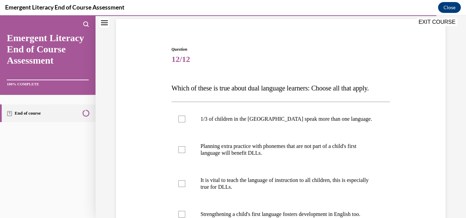
scroll to position [68, 0]
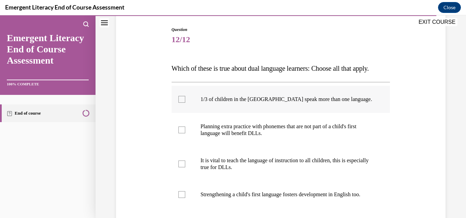
click at [180, 103] on div at bounding box center [181, 99] width 7 height 7
click at [180, 103] on input "1/3 of children in the US speak more than one language." at bounding box center [181, 99] width 7 height 7
click at [180, 101] on icon at bounding box center [181, 100] width 3 height 2
click at [180, 103] on input "1/3 of children in the US speak more than one language." at bounding box center [181, 99] width 7 height 7
click at [181, 103] on div at bounding box center [181, 99] width 7 height 7
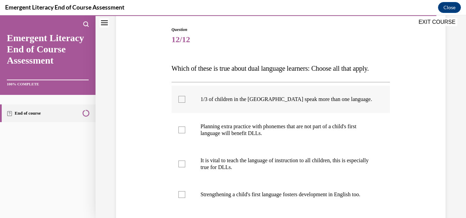
click at [181, 103] on input "1/3 of children in the US speak more than one language." at bounding box center [181, 99] width 7 height 7
checkbox input "true"
click at [182, 134] on div at bounding box center [181, 130] width 7 height 7
click at [182, 134] on input "Planning extra practice with phonemes that are not part of a child's first lang…" at bounding box center [181, 130] width 7 height 7
checkbox input "true"
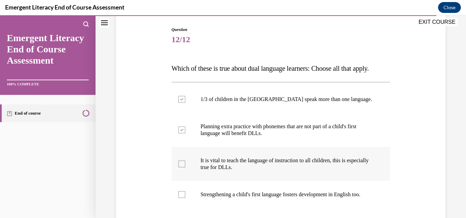
click at [181, 168] on div at bounding box center [181, 164] width 7 height 7
click at [181, 168] on input "It is vital to teach the language of instruction to all children, this is espec…" at bounding box center [181, 164] width 7 height 7
checkbox input "true"
click at [180, 198] on div at bounding box center [181, 195] width 7 height 7
click at [180, 198] on input "Strengthening a child's first language fosters development in English too." at bounding box center [181, 195] width 7 height 7
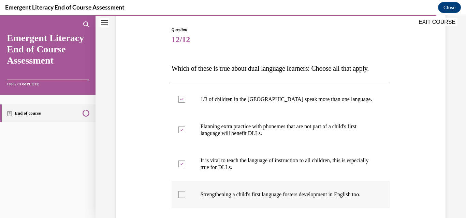
checkbox input "true"
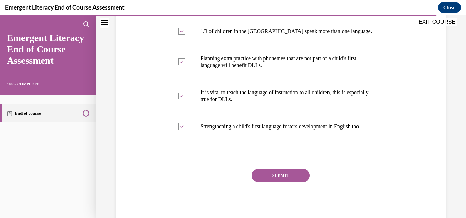
scroll to position [150, 0]
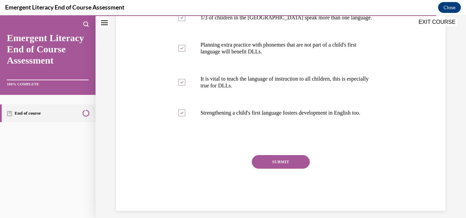
click at [287, 169] on button "SUBMIT" at bounding box center [281, 162] width 58 height 14
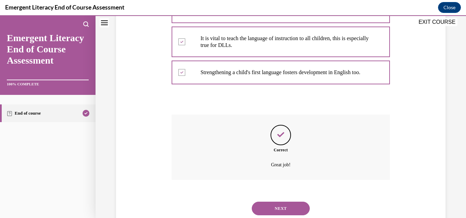
scroll to position [232, 0]
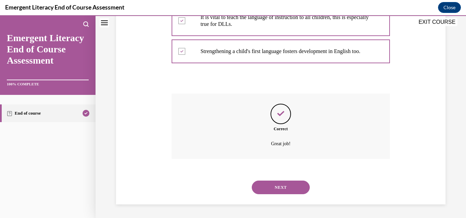
click at [285, 185] on button "NEXT" at bounding box center [281, 188] width 58 height 14
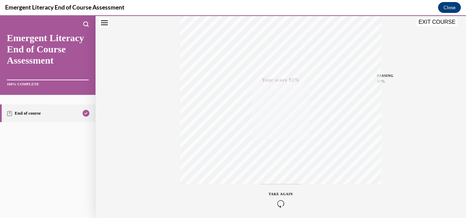
scroll to position [146, 0]
click at [439, 155] on div "Quiz Results PASSING 80% Your score 92% Passed PASSING 80% Your score Your scor…" at bounding box center [280, 55] width 370 height 328
click at [425, 20] on button "EXIT COURSE" at bounding box center [436, 22] width 41 height 8
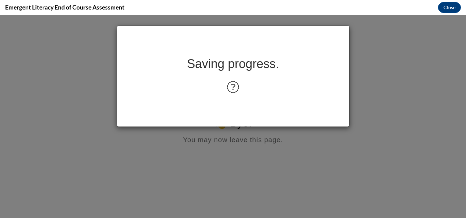
scroll to position [0, 0]
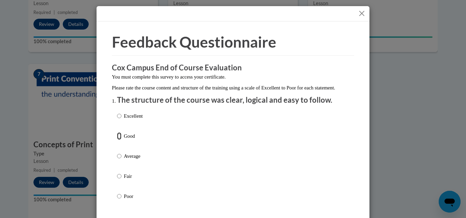
click at [117, 140] on input "Good" at bounding box center [119, 136] width 4 height 7
radio input "true"
click at [117, 153] on input "Average" at bounding box center [119, 156] width 4 height 7
radio input "true"
click at [117, 173] on input "Fair" at bounding box center [119, 176] width 4 height 7
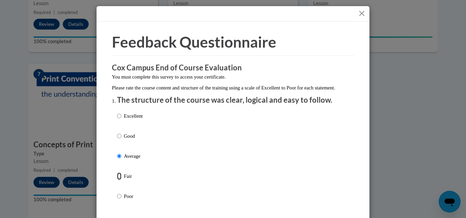
radio input "true"
click at [117, 193] on input "Poor" at bounding box center [119, 196] width 4 height 7
radio input "true"
click at [117, 173] on input "Fair" at bounding box center [119, 176] width 4 height 7
radio input "true"
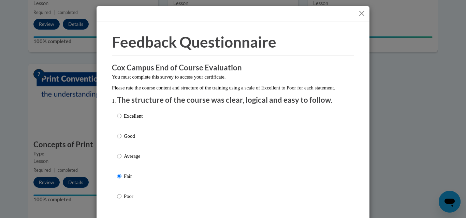
click at [117, 153] on input "Average" at bounding box center [119, 156] width 4 height 7
radio input "true"
click at [117, 133] on input "Good" at bounding box center [119, 136] width 4 height 7
radio input "true"
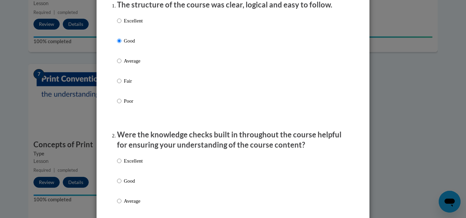
scroll to position [109, 0]
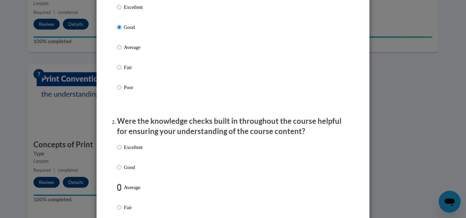
click at [117, 192] on input "Average" at bounding box center [119, 187] width 4 height 7
radio input "true"
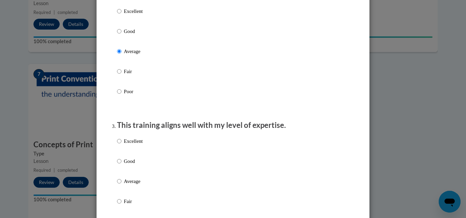
scroll to position [259, 0]
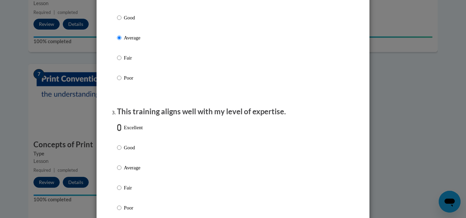
click at [117, 132] on input "Excellent" at bounding box center [119, 127] width 4 height 7
radio input "true"
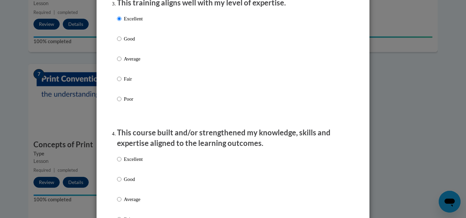
scroll to position [382, 0]
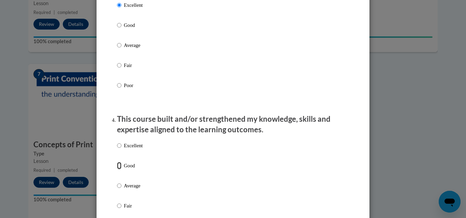
click at [118, 169] on input "Good" at bounding box center [119, 165] width 4 height 7
radio input "true"
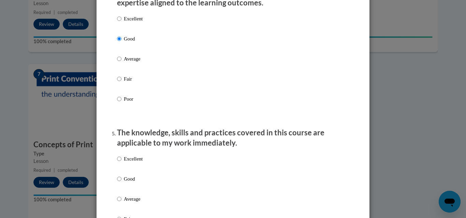
scroll to position [523, 0]
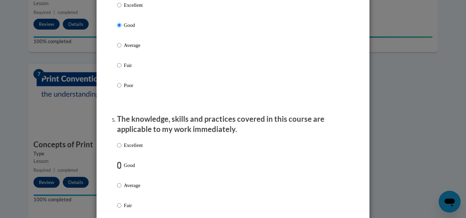
click at [117, 169] on input "Good" at bounding box center [119, 165] width 4 height 7
radio input "true"
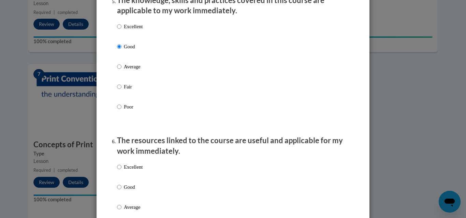
scroll to position [645, 0]
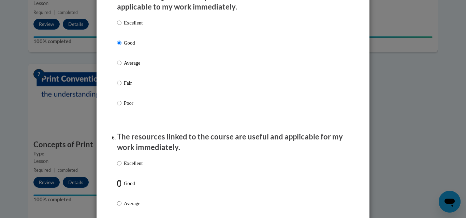
click at [118, 187] on input "Good" at bounding box center [119, 183] width 4 height 7
radio input "true"
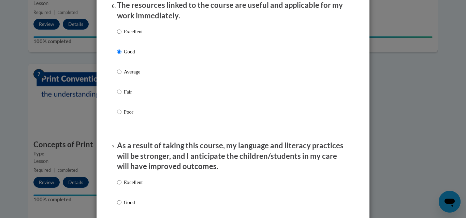
scroll to position [800, 0]
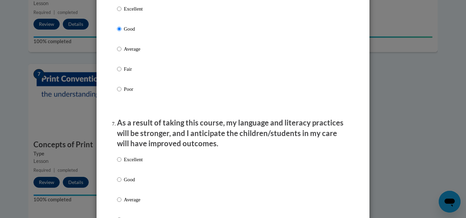
drag, startPoint x: 120, startPoint y: 186, endPoint x: 112, endPoint y: 183, distance: 8.7
click at [120, 186] on label "Good" at bounding box center [130, 185] width 26 height 18
click at [120, 184] on input "Good" at bounding box center [119, 179] width 4 height 7
radio input "true"
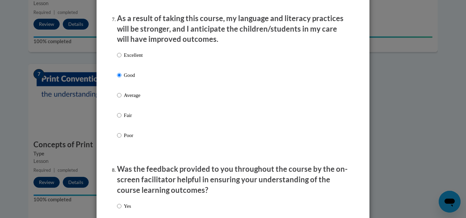
scroll to position [918, 0]
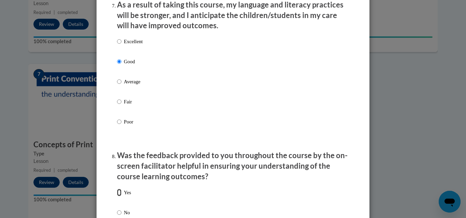
click at [117, 196] on input "Yes" at bounding box center [119, 192] width 4 height 7
radio input "true"
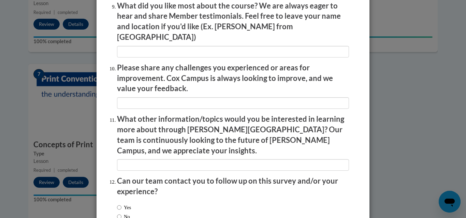
scroll to position [1173, 0]
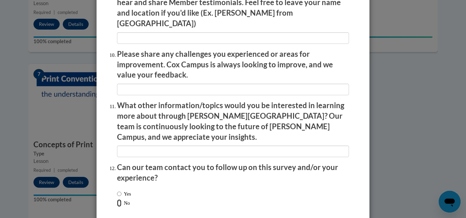
click at [117, 200] on input "No" at bounding box center [119, 203] width 4 height 7
radio input "true"
